Goal: Task Accomplishment & Management: Manage account settings

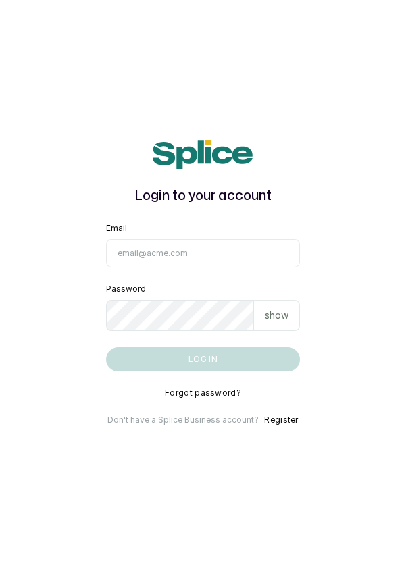
click at [193, 268] on input "Email" at bounding box center [203, 253] width 195 height 28
type input "info@dermaspaceng.com"
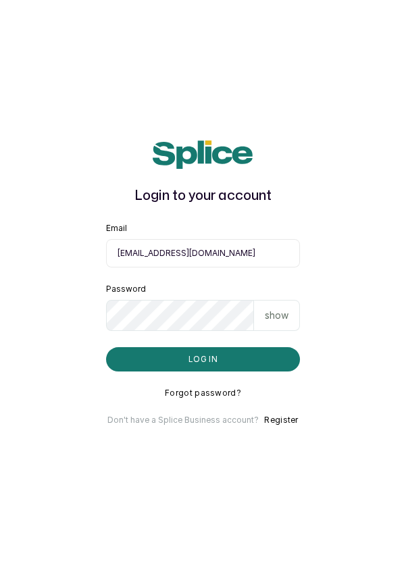
click at [106, 347] on button "Log in" at bounding box center [203, 359] width 195 height 24
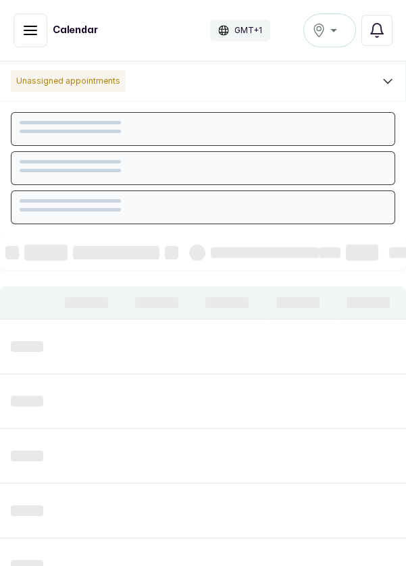
scroll to position [455, 0]
